Goal: Browse casually

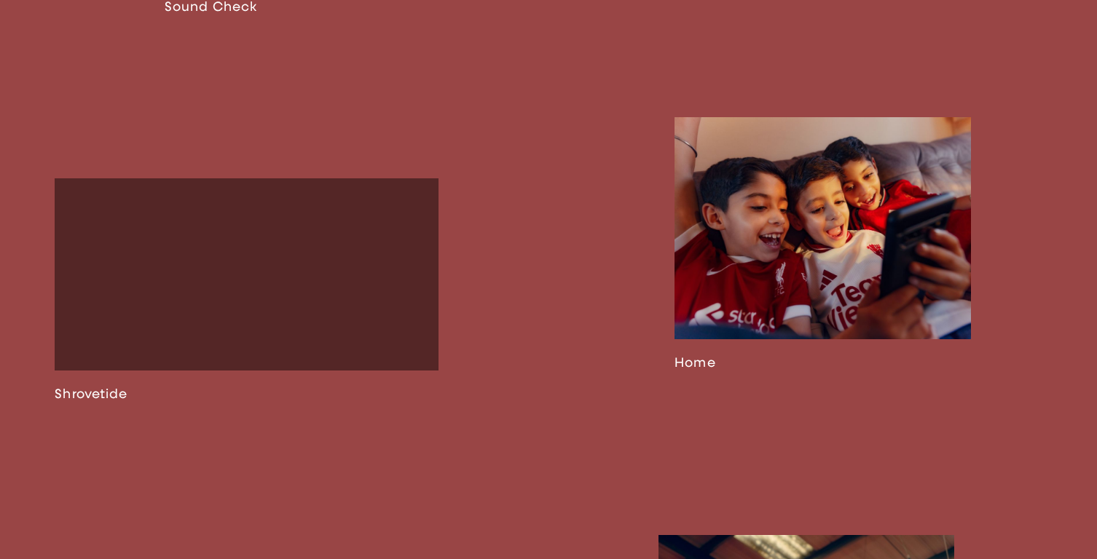
scroll to position [1881, 0]
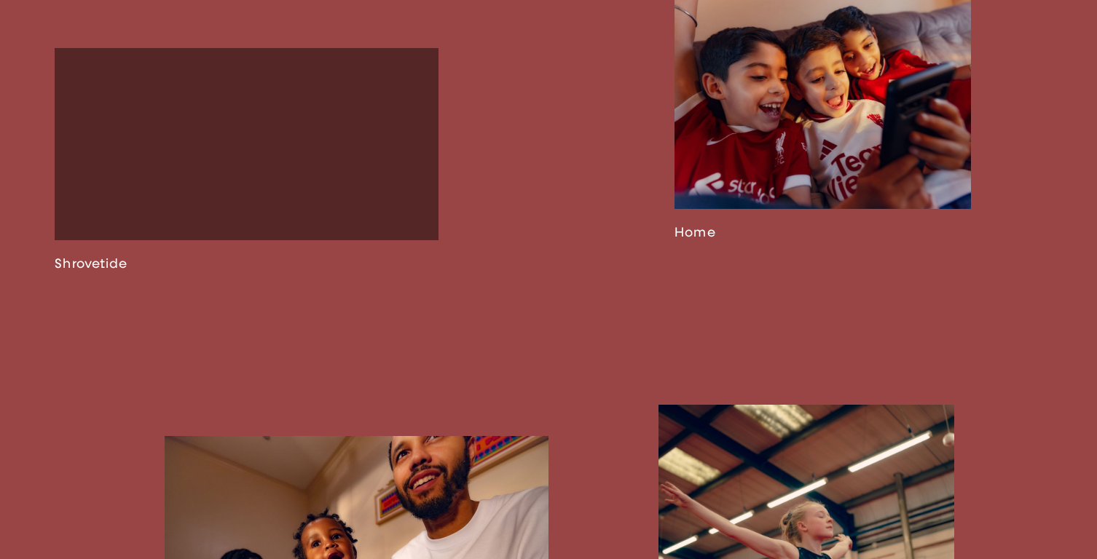
click at [825, 149] on link at bounding box center [822, 114] width 296 height 254
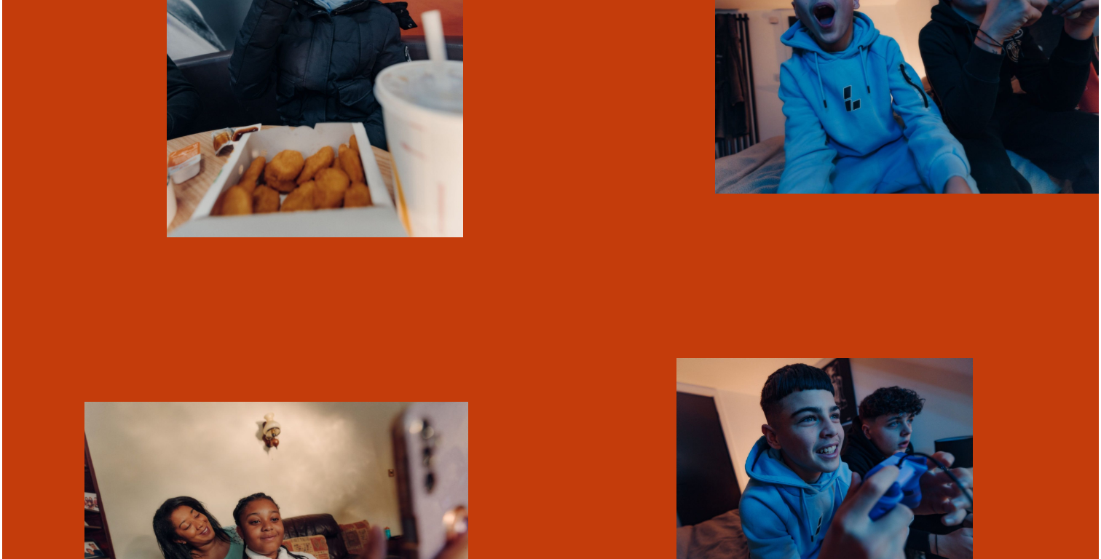
scroll to position [2427, 0]
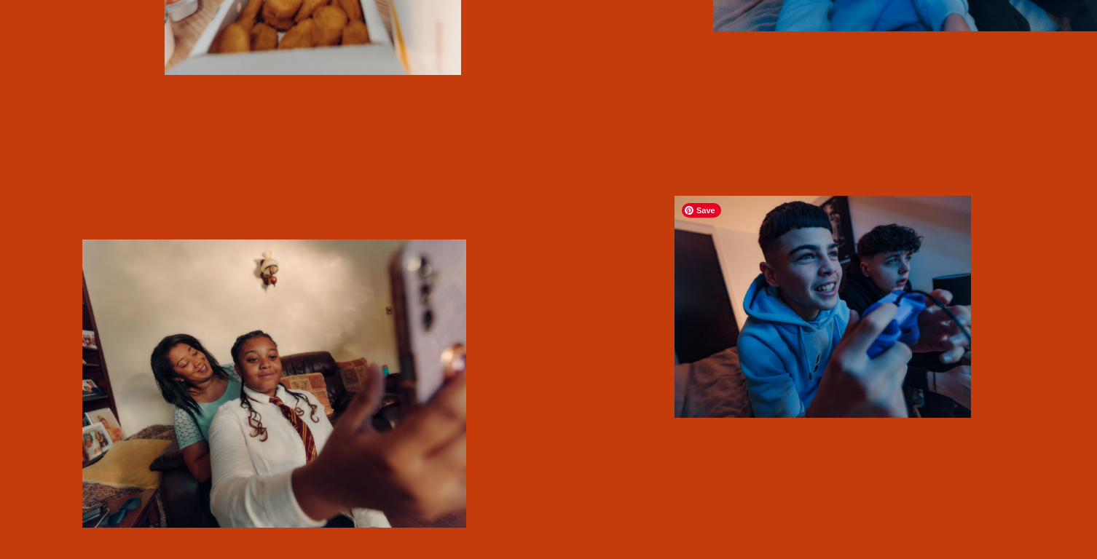
click at [813, 317] on img "button" at bounding box center [822, 307] width 296 height 222
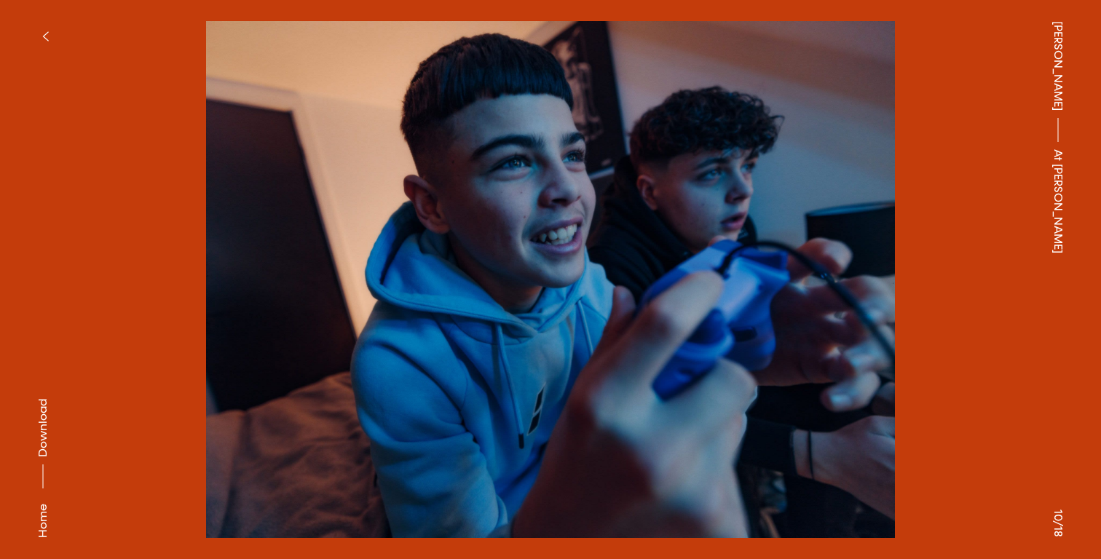
click at [947, 209] on button at bounding box center [826, 140] width 551 height 280
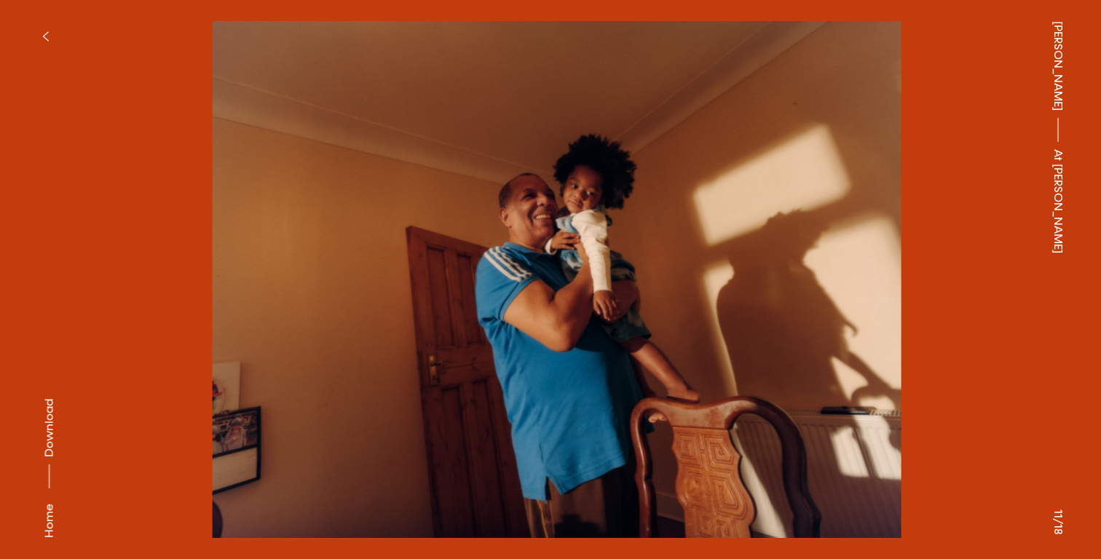
click at [876, 200] on button at bounding box center [826, 140] width 551 height 280
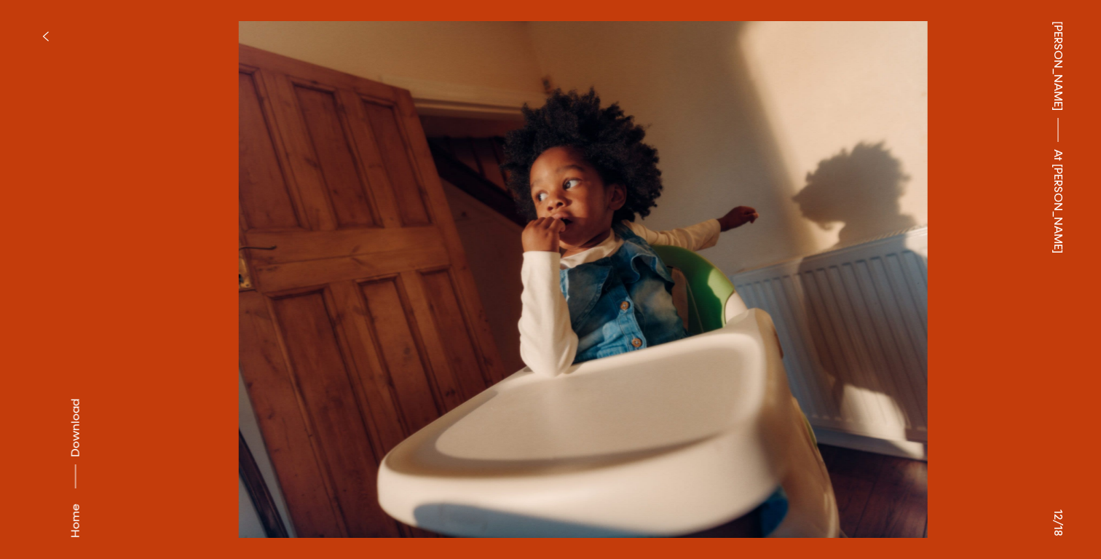
click at [876, 200] on button at bounding box center [826, 140] width 551 height 280
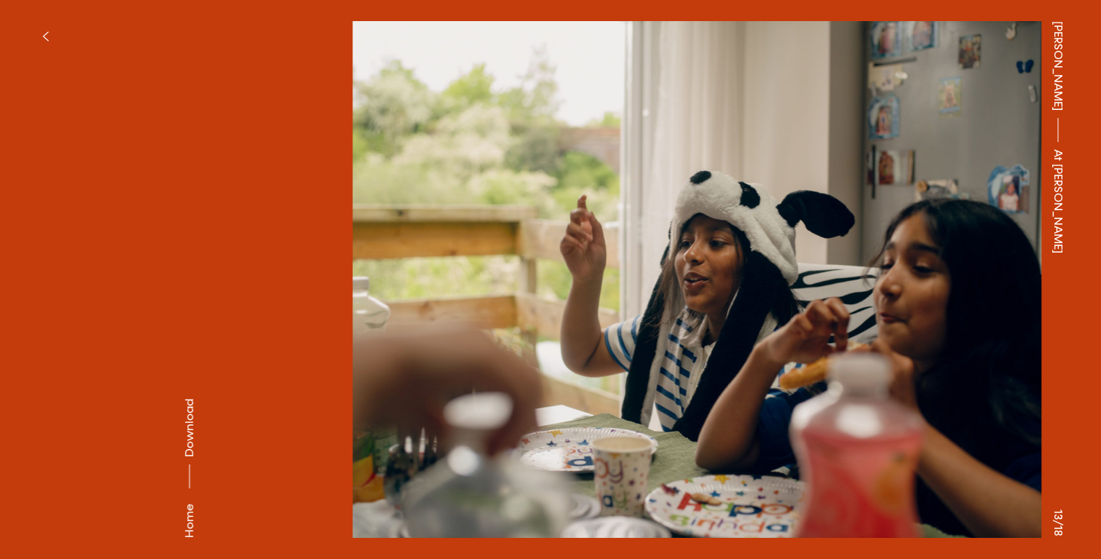
click at [876, 200] on button at bounding box center [826, 140] width 551 height 280
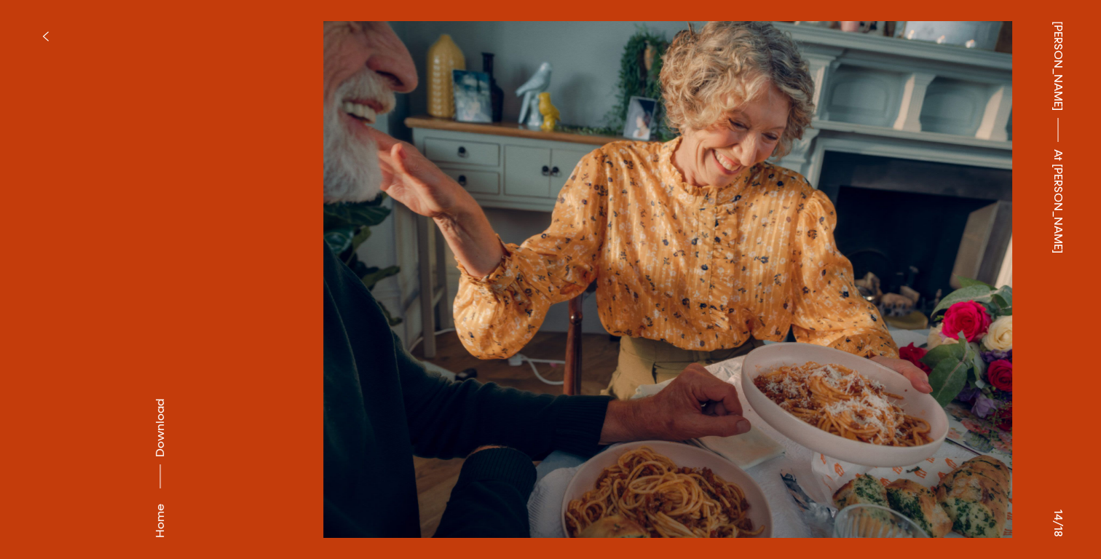
click at [876, 200] on button at bounding box center [826, 140] width 551 height 280
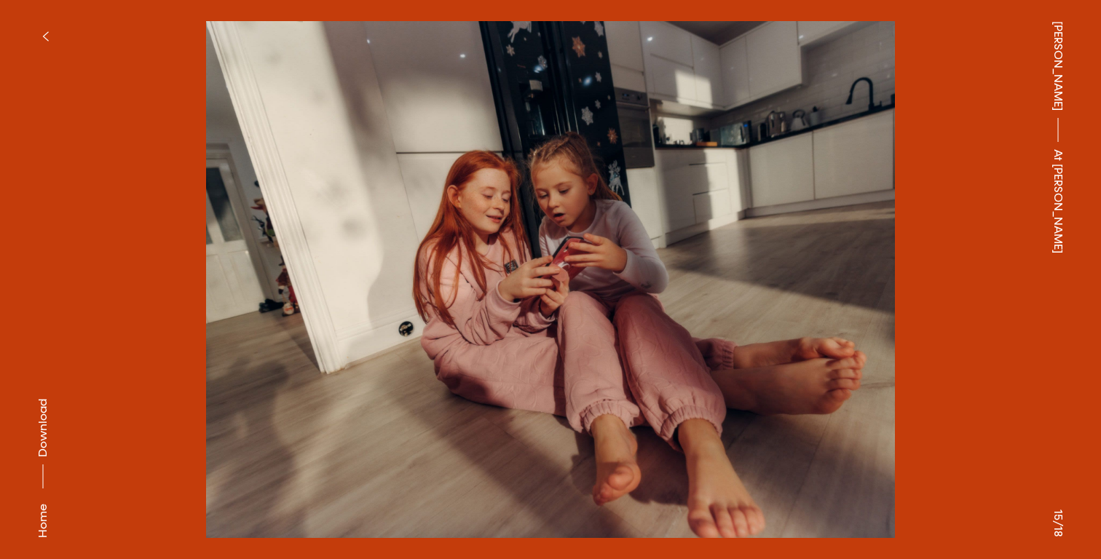
click at [45, 32] on icon "button" at bounding box center [45, 37] width 7 height 12
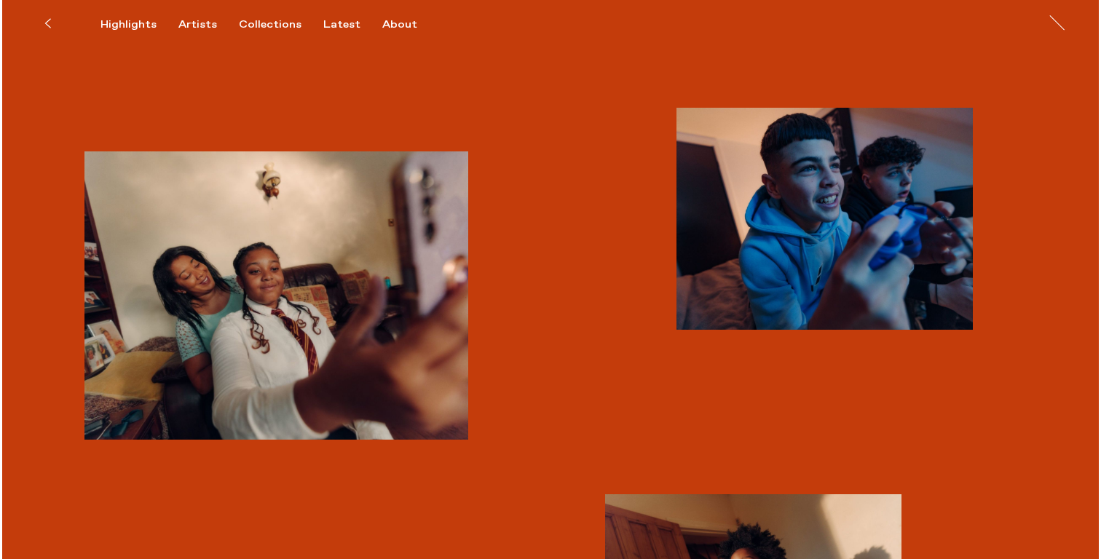
scroll to position [2447, 0]
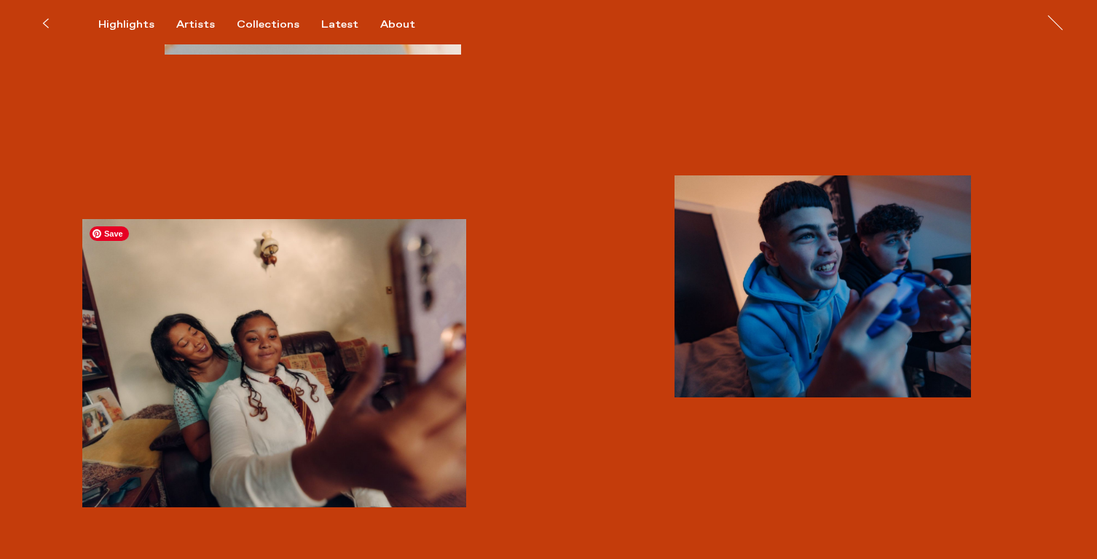
click at [332, 381] on img "button" at bounding box center [274, 363] width 384 height 288
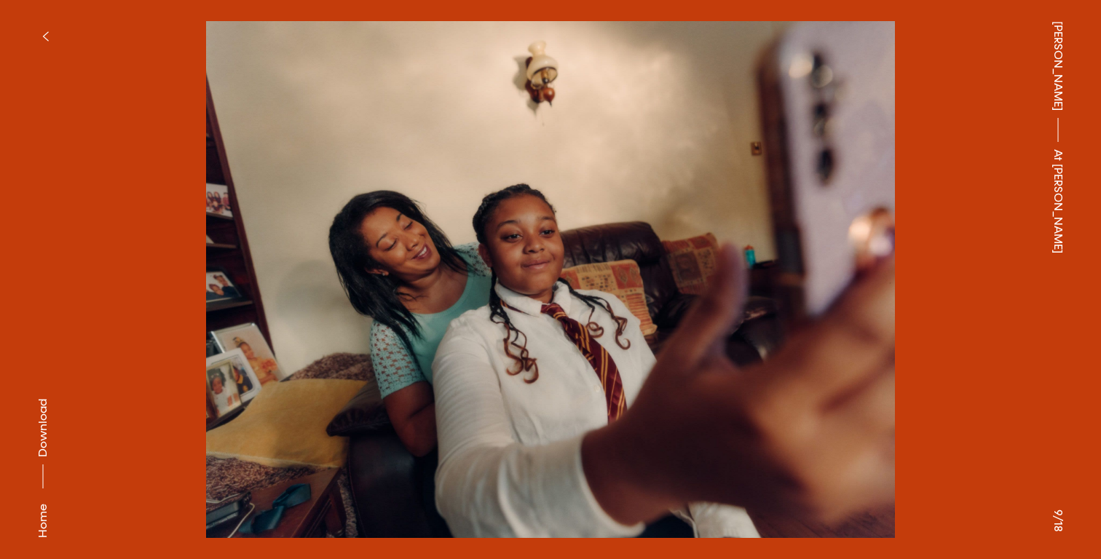
click at [50, 37] on button "button" at bounding box center [45, 36] width 32 height 32
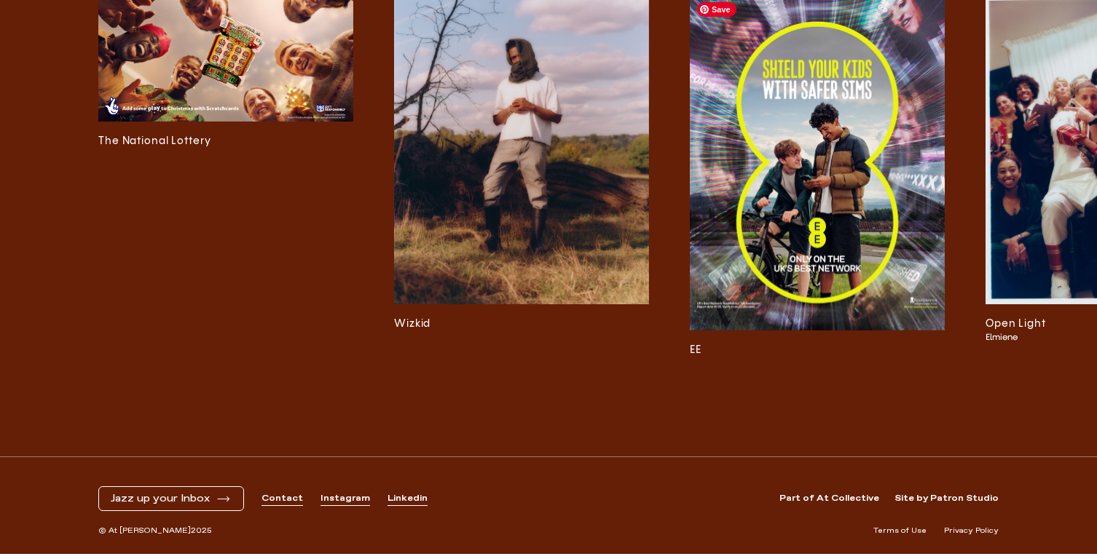
click at [755, 256] on img at bounding box center [817, 162] width 255 height 337
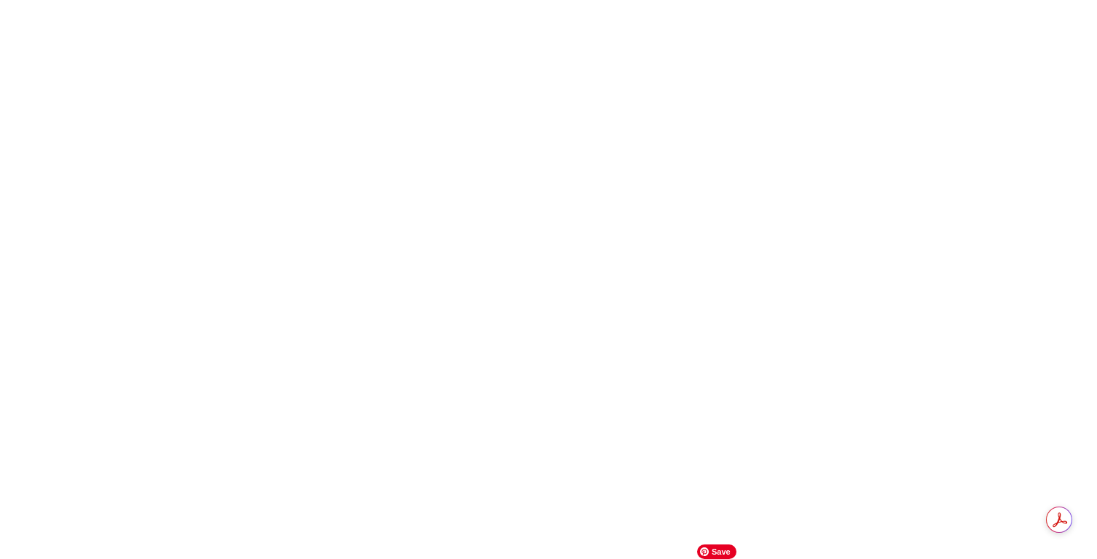
scroll to position [3, 0]
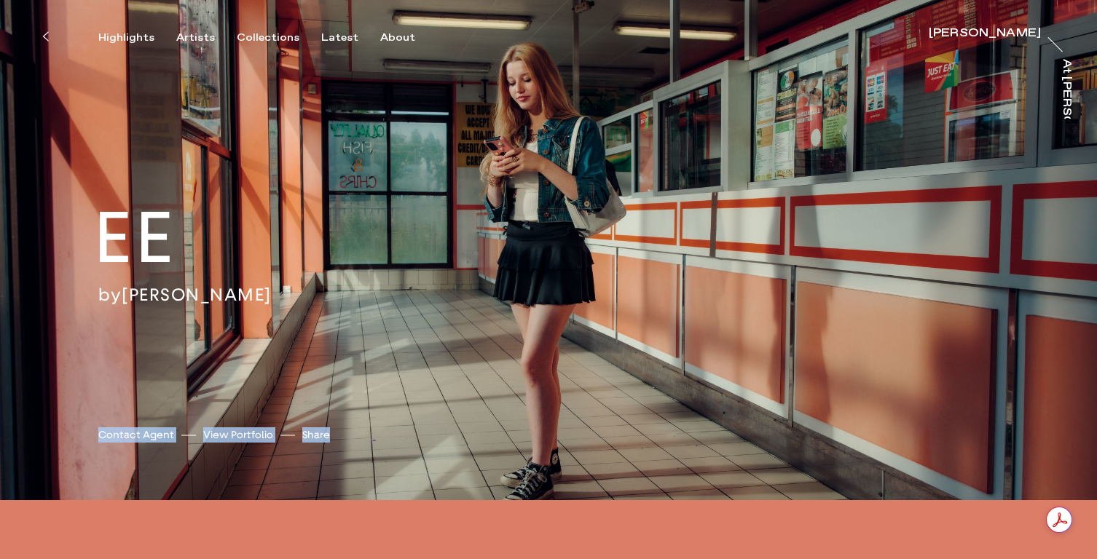
drag, startPoint x: 636, startPoint y: 235, endPoint x: 774, endPoint y: 362, distance: 187.6
click at [774, 362] on div "EE by [PERSON_NAME] [PERSON_NAME] Contact Agent View Portfolio Share [URL][DOMA…" at bounding box center [548, 248] width 1097 height 503
click at [766, 373] on div "EE by [PERSON_NAME] [PERSON_NAME] Contact Agent View Portfolio Share [URL][DOMA…" at bounding box center [548, 248] width 1097 height 503
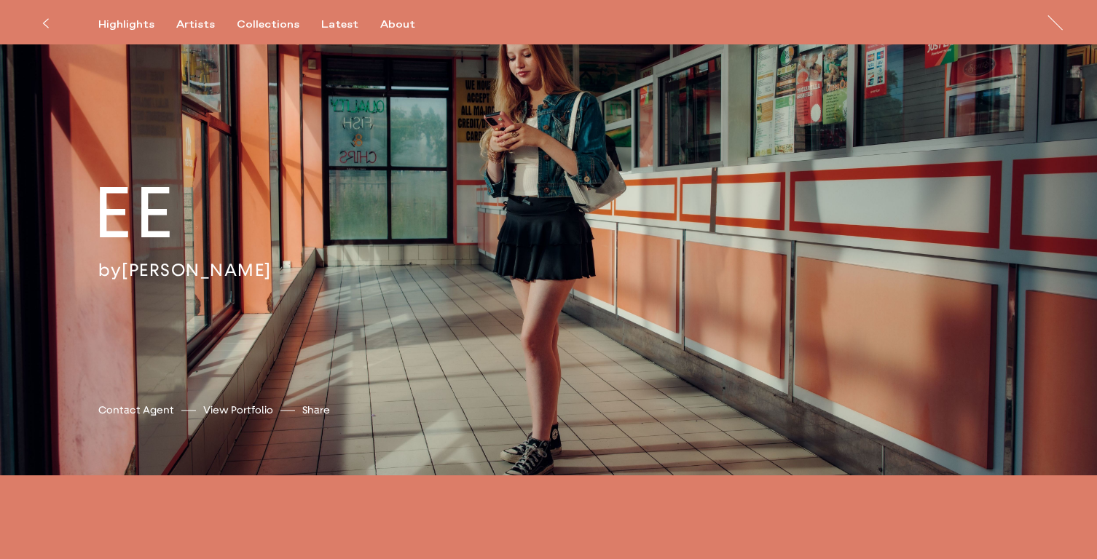
scroll to position [0, 0]
